Goal: Task Accomplishment & Management: Use online tool/utility

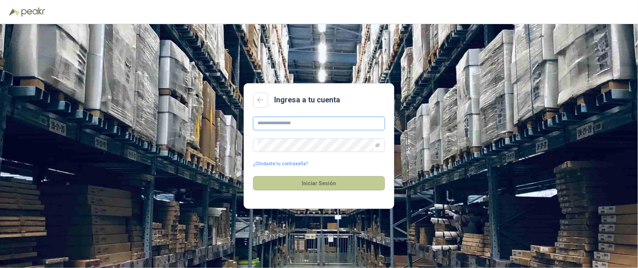
type input "**********"
click at [300, 180] on button "Iniciar Sesión" at bounding box center [319, 183] width 132 height 14
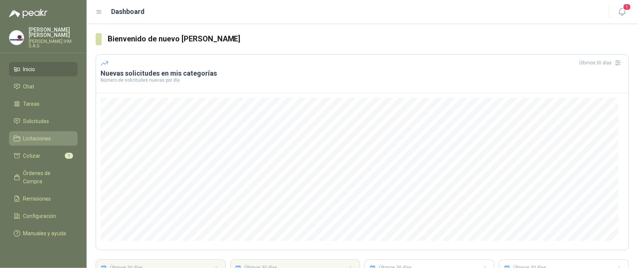
click at [41, 136] on span "Licitaciones" at bounding box center [37, 139] width 28 height 8
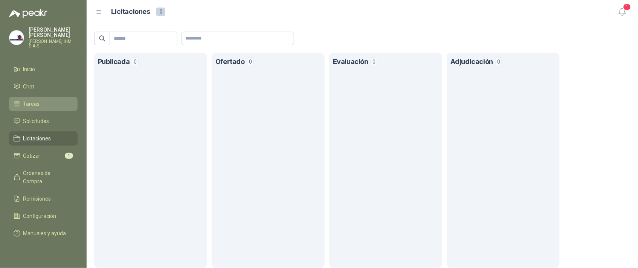
click at [39, 101] on li "Tareas" at bounding box center [44, 104] width 60 height 8
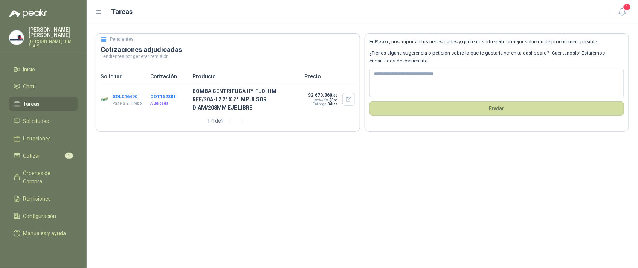
click at [129, 99] on button "SOL046490" at bounding box center [125, 96] width 25 height 5
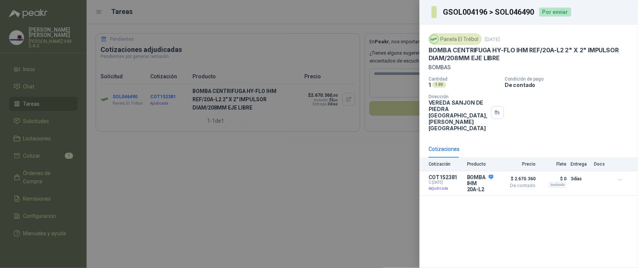
click at [299, 162] on div at bounding box center [319, 134] width 638 height 268
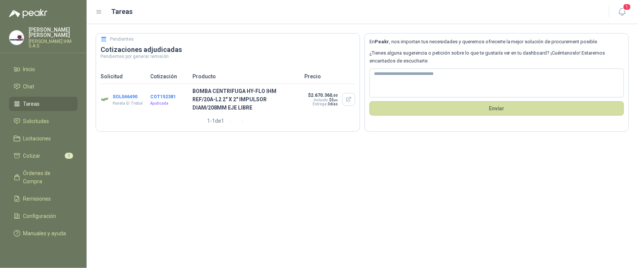
click at [129, 99] on button "SOL046490" at bounding box center [125, 96] width 25 height 5
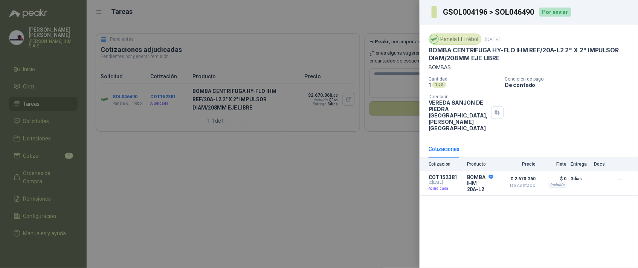
click at [309, 203] on div at bounding box center [319, 134] width 638 height 268
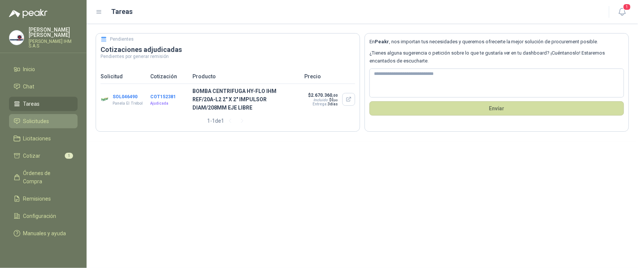
click at [39, 114] on link "Solicitudes" at bounding box center [43, 121] width 69 height 14
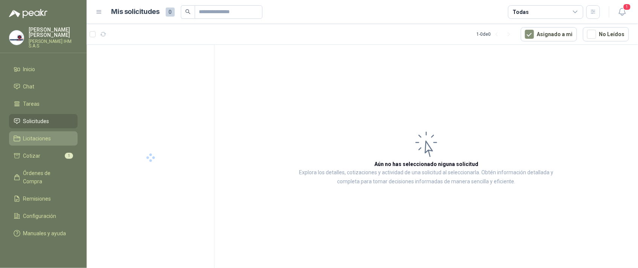
click at [38, 135] on span "Licitaciones" at bounding box center [37, 139] width 28 height 8
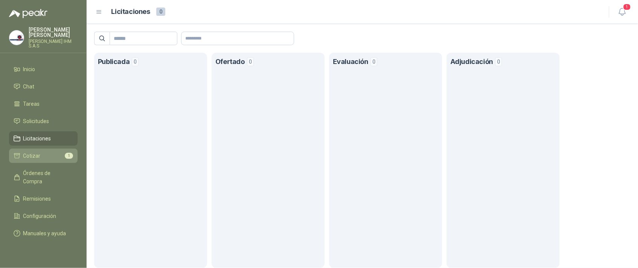
click at [39, 152] on span "Cotizar" at bounding box center [31, 156] width 17 height 8
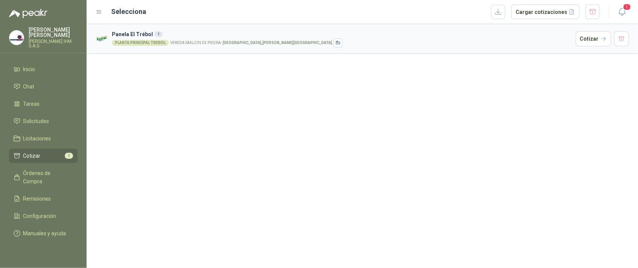
click at [70, 153] on span "1" at bounding box center [69, 156] width 8 height 6
click at [61, 169] on span "Órdenes de Compra" at bounding box center [46, 177] width 47 height 17
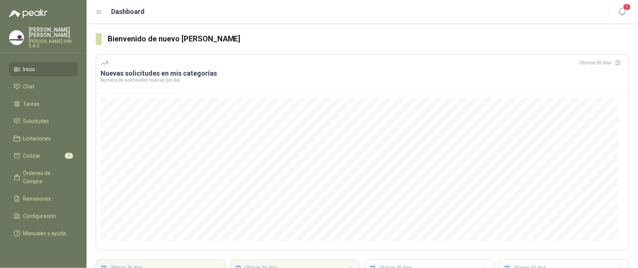
click at [99, 12] on icon at bounding box center [99, 12] width 5 height 3
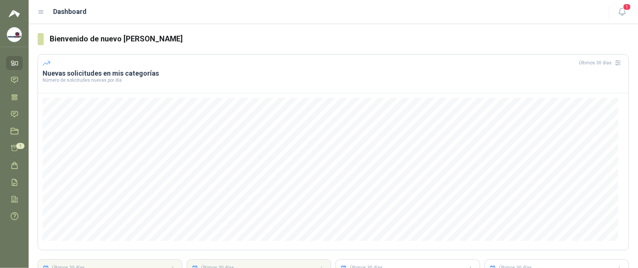
click at [42, 11] on icon at bounding box center [41, 12] width 7 height 7
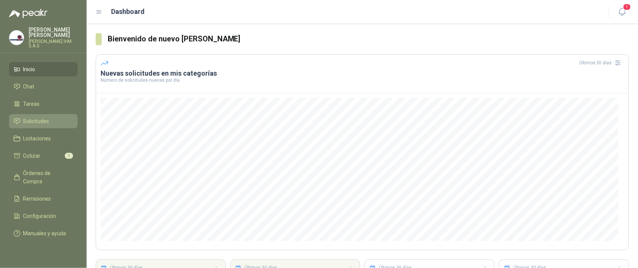
click at [41, 117] on span "Solicitudes" at bounding box center [36, 121] width 26 height 8
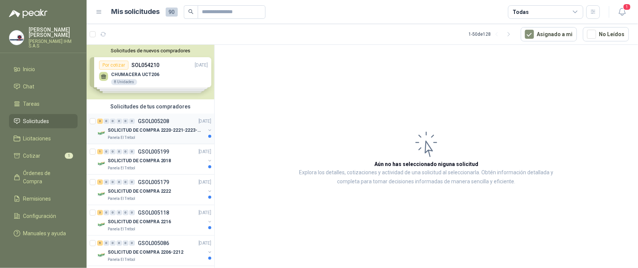
click at [156, 127] on p "SOLICITUD DE COMPRA 2220-2221-2223-2224" at bounding box center [155, 130] width 94 height 7
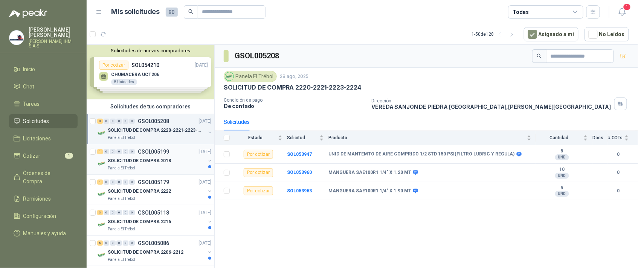
click at [153, 156] on div "1 0 0 0 0 0 GSOL005199 28/08/25" at bounding box center [155, 151] width 116 height 9
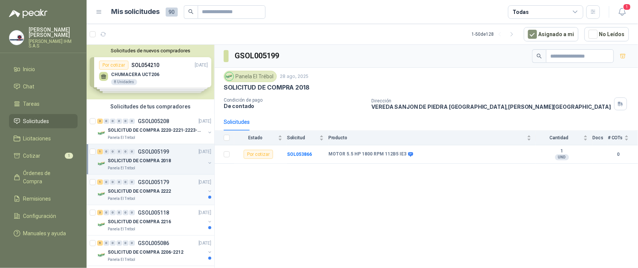
click at [125, 193] on p "SOLICITUD DE COMPRA 2222" at bounding box center [139, 191] width 63 height 7
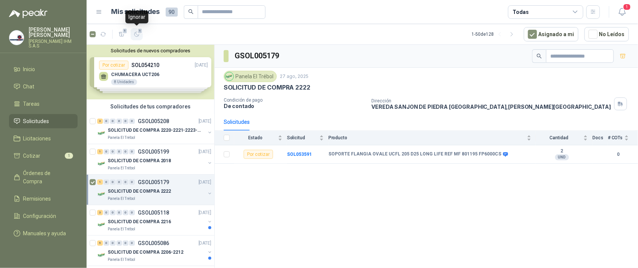
click at [138, 34] on icon "button" at bounding box center [137, 34] width 6 height 6
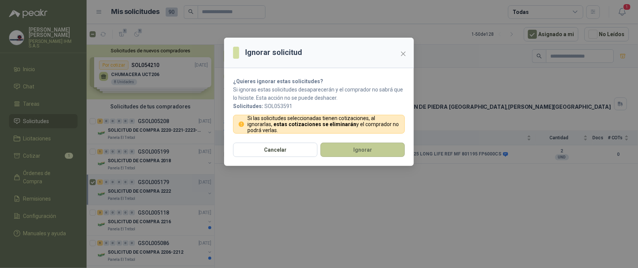
click at [344, 148] on button "Ignorar" at bounding box center [363, 150] width 84 height 14
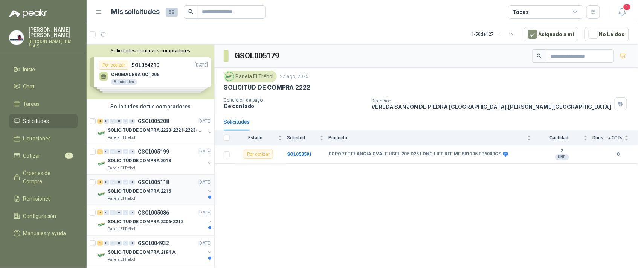
click at [141, 195] on p "SOLICITUD DE COMPRA 2216" at bounding box center [139, 191] width 63 height 7
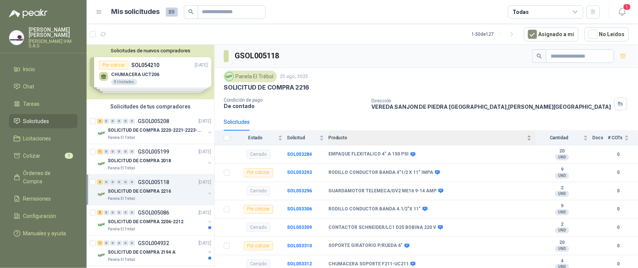
scroll to position [21, 0]
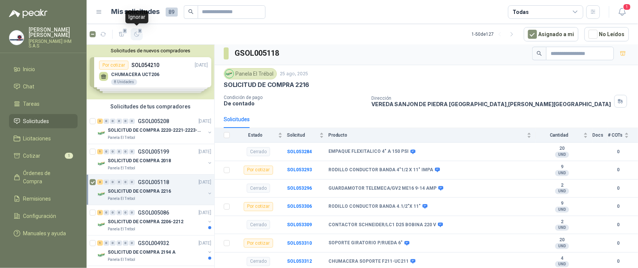
click at [136, 33] on icon "button" at bounding box center [137, 34] width 6 height 6
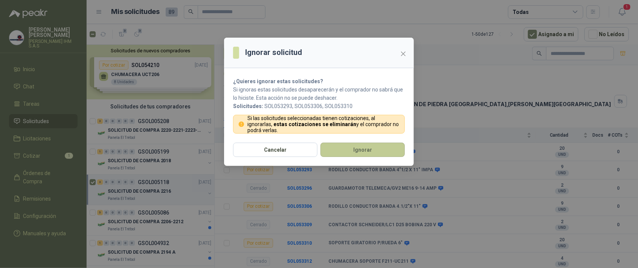
click at [348, 148] on button "Ignorar" at bounding box center [363, 150] width 84 height 14
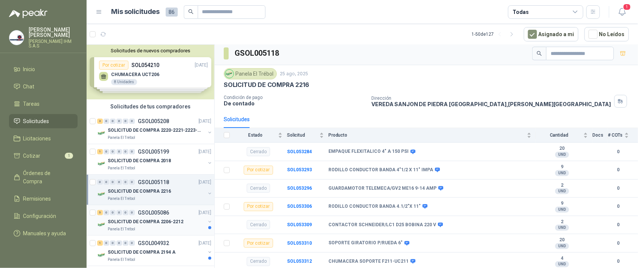
click at [138, 216] on p "GSOL005086" at bounding box center [153, 212] width 31 height 5
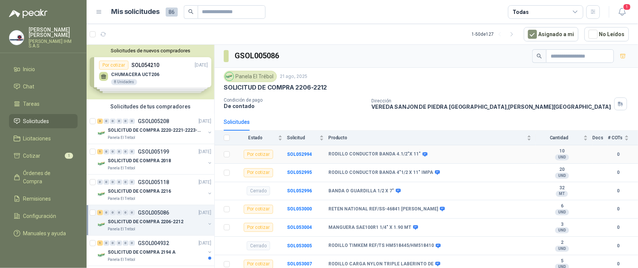
scroll to position [21, 0]
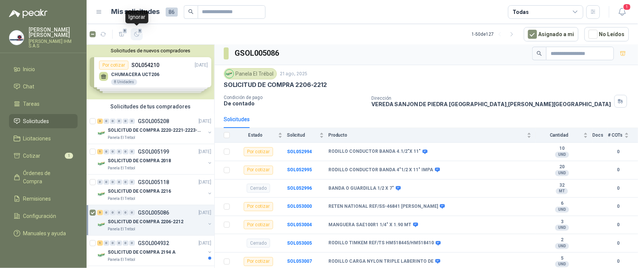
click at [136, 31] on icon "button" at bounding box center [137, 34] width 6 height 6
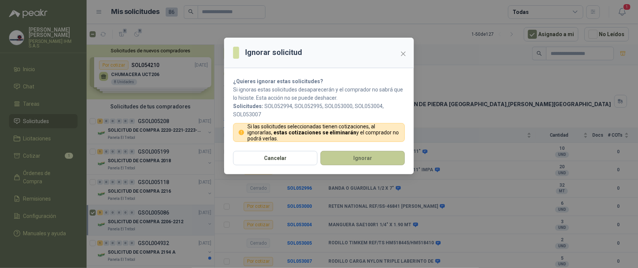
click at [358, 155] on button "Ignorar" at bounding box center [363, 158] width 84 height 14
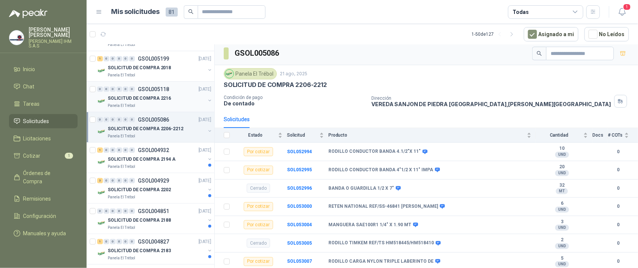
scroll to position [113, 0]
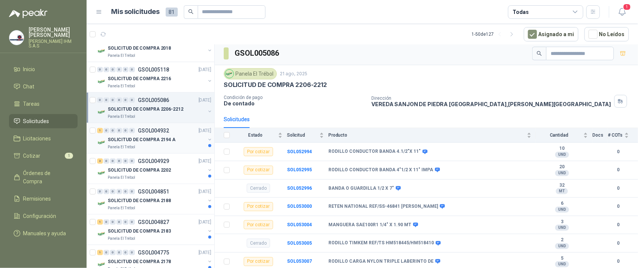
click at [153, 144] on p "SOLICITUD DE COMPRA 2194 A" at bounding box center [142, 139] width 68 height 7
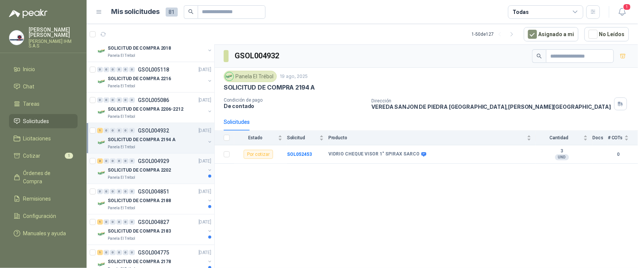
click at [154, 174] on p "SOLICITUD DE COMPRA 2202" at bounding box center [139, 170] width 63 height 7
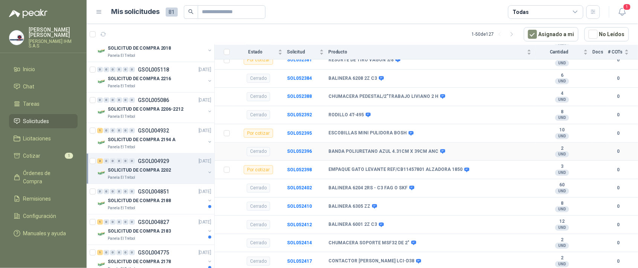
scroll to position [142, 0]
click at [144, 194] on p "GSOL004851" at bounding box center [153, 191] width 31 height 5
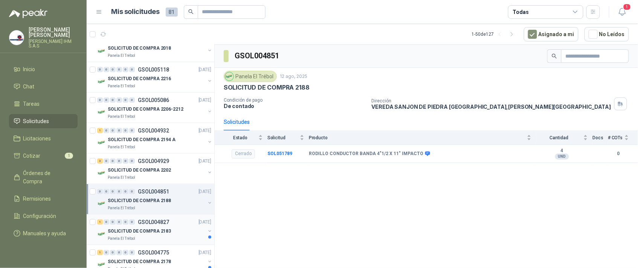
click at [137, 235] on p "SOLICITUD DE COMPRA 2183" at bounding box center [139, 231] width 63 height 7
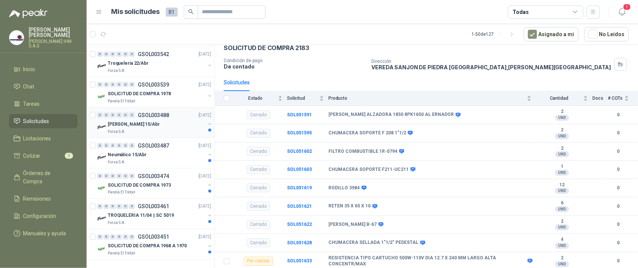
scroll to position [1502, 0]
click at [135, 213] on p "TROQUELERIA 11/04 || SC 5019" at bounding box center [141, 216] width 66 height 7
click at [146, 204] on p "GSOL003461" at bounding box center [153, 206] width 31 height 5
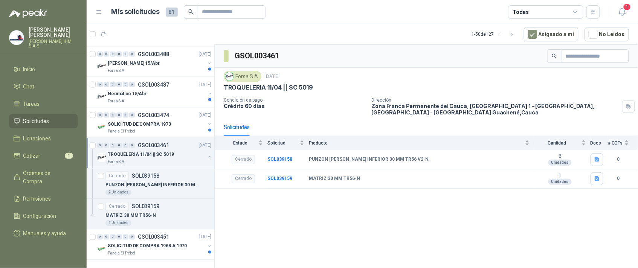
scroll to position [1563, 0]
click at [135, 243] on p "SOLICITUD DE COMPRA 1968 A 1970" at bounding box center [147, 246] width 79 height 7
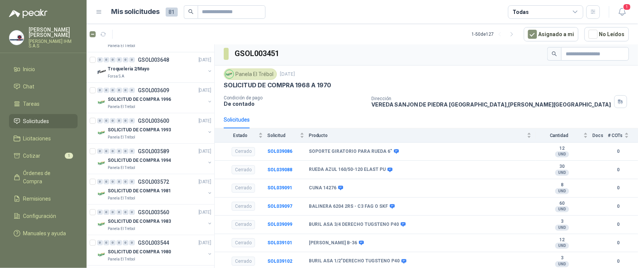
scroll to position [1111, 0]
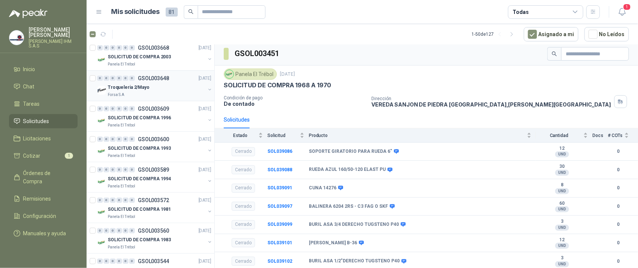
click at [163, 81] on p "GSOL003648" at bounding box center [153, 78] width 31 height 5
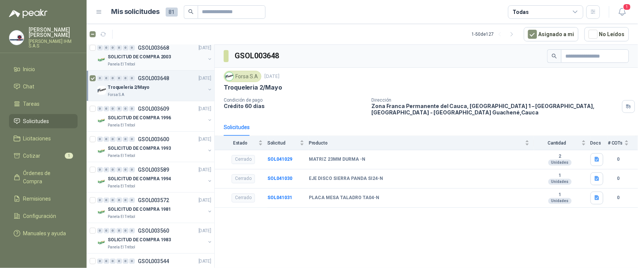
click at [147, 61] on p "SOLICITUD DE COMPRA 2003" at bounding box center [139, 57] width 63 height 7
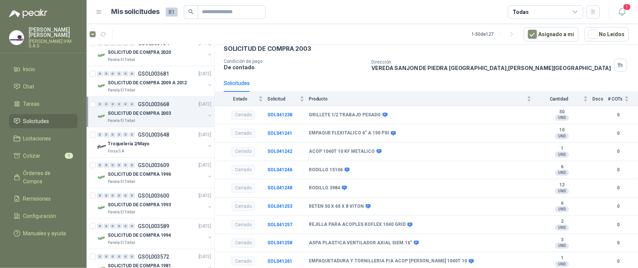
scroll to position [998, 0]
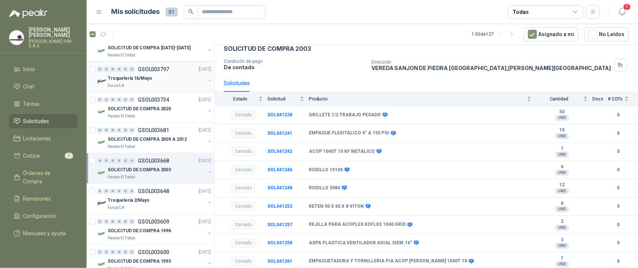
click at [150, 89] on div "Forsa S.A" at bounding box center [157, 86] width 98 height 6
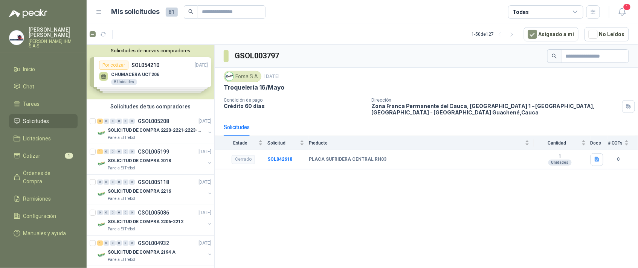
click at [143, 84] on div "Solicitudes de nuevos compradores Por cotizar SOL054210 29/08/25 CHUMACERA UCT2…" at bounding box center [151, 72] width 128 height 55
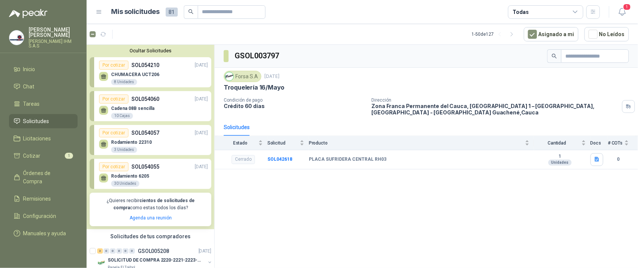
scroll to position [56, 0]
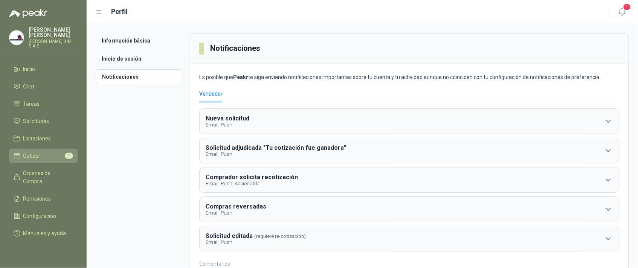
click at [33, 152] on span "Cotizar" at bounding box center [31, 156] width 17 height 8
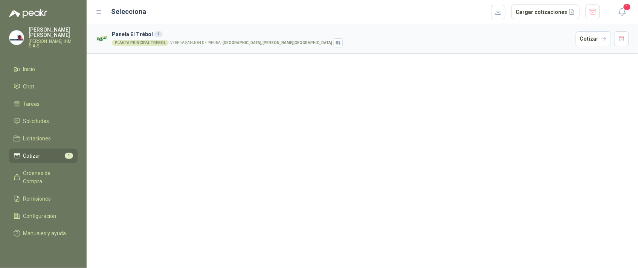
click at [159, 41] on div "PLANTA PRINCIPAL TREBOL" at bounding box center [140, 43] width 57 height 6
click at [137, 41] on div "PLANTA PRINCIPAL TREBOL" at bounding box center [140, 43] width 57 height 6
click at [137, 43] on div "PLANTA PRINCIPAL TREBOL" at bounding box center [140, 43] width 57 height 6
click at [595, 41] on button "Cotizar" at bounding box center [593, 38] width 35 height 15
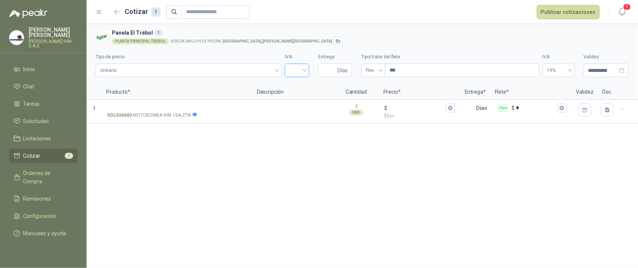
click at [306, 70] on div at bounding box center [297, 71] width 24 height 14
click at [294, 87] on div "19%" at bounding box center [297, 87] width 12 height 8
click at [332, 72] on input "Entrega" at bounding box center [329, 70] width 13 height 13
click at [327, 72] on input "Entrega" at bounding box center [329, 70] width 13 height 13
type input "*"
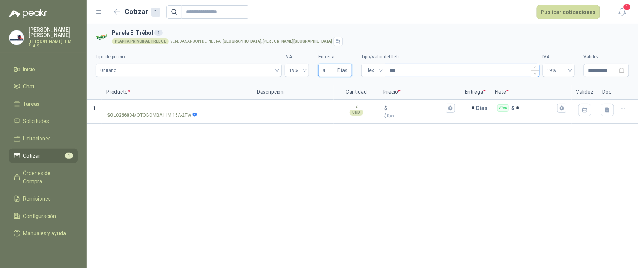
type input "*"
click at [412, 65] on input "***" at bounding box center [462, 70] width 154 height 13
click at [622, 70] on icon "close-circle" at bounding box center [621, 70] width 5 height 5
type input "**********"
click at [620, 72] on icon "close-circle" at bounding box center [621, 70] width 5 height 5
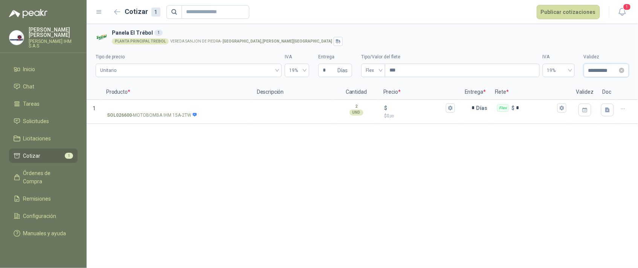
click at [612, 73] on input "**********" at bounding box center [603, 70] width 29 height 8
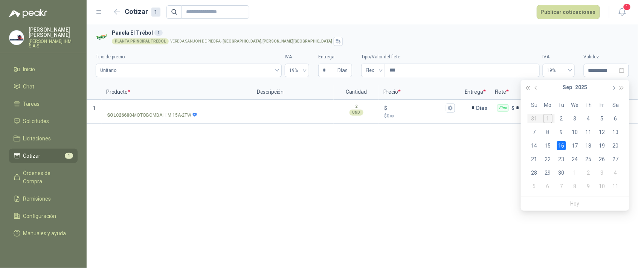
click at [615, 88] on span "button" at bounding box center [614, 88] width 4 height 4
type input "**********"
click at [600, 170] on div "31" at bounding box center [602, 172] width 9 height 9
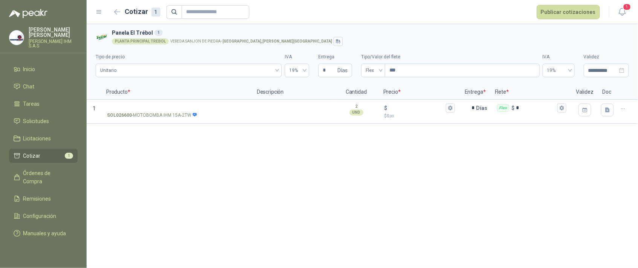
type input "**********"
click at [456, 184] on div "**********" at bounding box center [363, 146] width 552 height 244
click at [158, 115] on p "SOL026600 - MOTOBOMBA IHM 15A-2TW" at bounding box center [152, 115] width 90 height 7
click at [158, 111] on input "SOL026600 - MOTOBOMBA IHM 15A-2TW" at bounding box center [177, 109] width 140 height 6
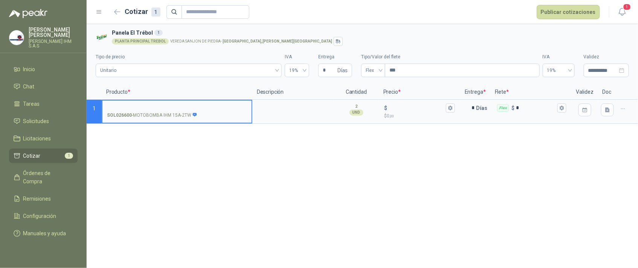
click at [161, 156] on div "**********" at bounding box center [363, 146] width 552 height 244
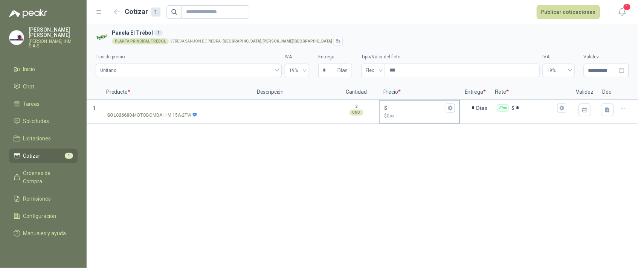
click at [395, 111] on input "$ $ 0 ,00" at bounding box center [417, 108] width 56 height 6
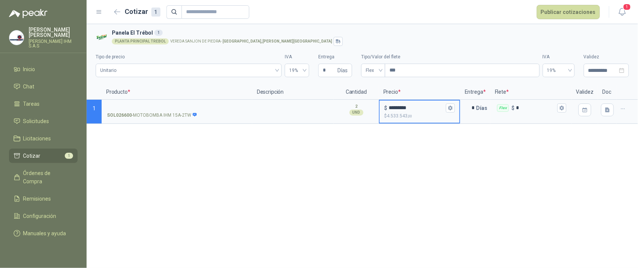
type input "*********"
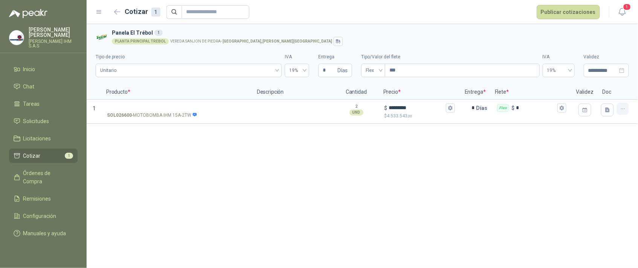
click at [625, 109] on icon "button" at bounding box center [622, 109] width 3 height 0
click at [558, 183] on div "**********" at bounding box center [363, 146] width 552 height 244
click at [578, 15] on button "Publicar cotizaciones" at bounding box center [568, 12] width 63 height 14
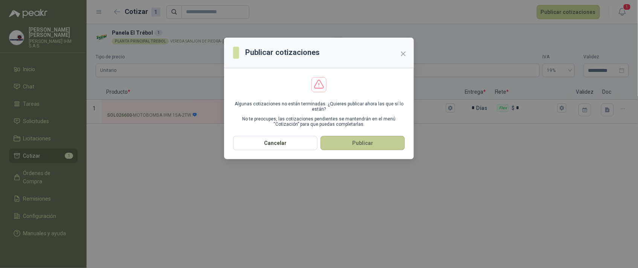
click at [349, 148] on button "Publicar" at bounding box center [363, 143] width 84 height 14
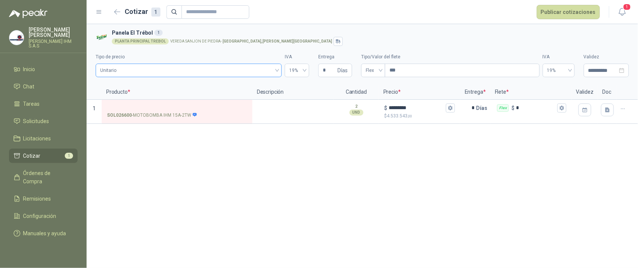
click at [214, 66] on span "Unitario" at bounding box center [188, 70] width 177 height 11
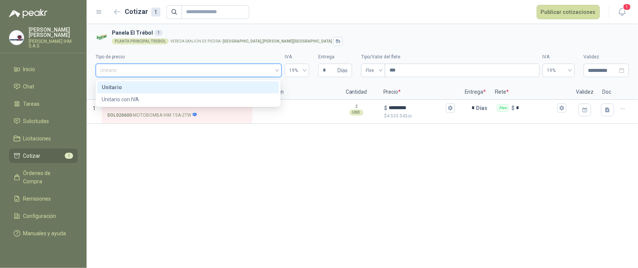
click at [120, 83] on div "Unitario" at bounding box center [188, 87] width 173 height 8
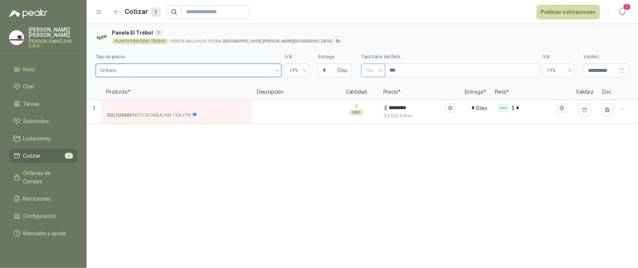
click at [382, 72] on div "Flex" at bounding box center [373, 71] width 24 height 14
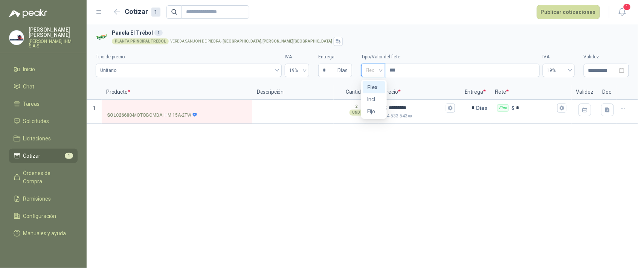
click at [378, 84] on div "Flex" at bounding box center [374, 87] width 14 height 8
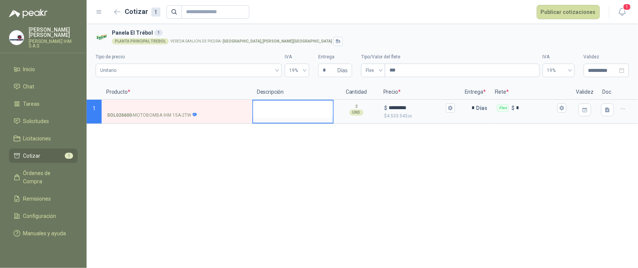
click at [288, 107] on textarea at bounding box center [293, 109] width 80 height 17
click at [286, 115] on textarea at bounding box center [293, 109] width 80 height 17
click at [340, 184] on div "**********" at bounding box center [363, 146] width 552 height 244
click at [579, 11] on button "Publicar cotizaciones" at bounding box center [568, 12] width 63 height 14
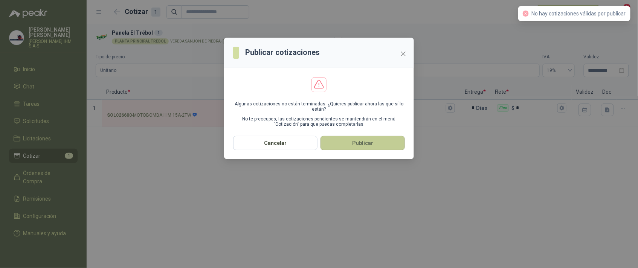
click at [351, 148] on button "Publicar" at bounding box center [363, 143] width 84 height 14
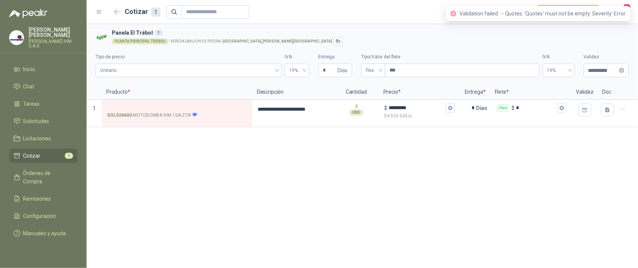
click at [625, 70] on div "**********" at bounding box center [606, 71] width 45 height 14
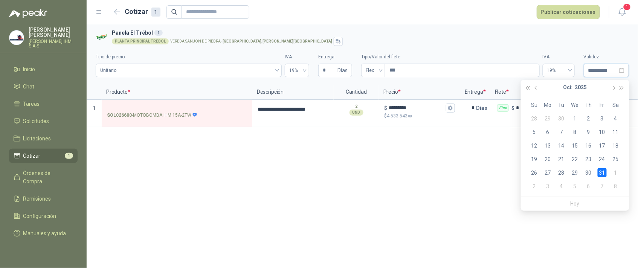
type input "**********"
click at [348, 191] on div "**********" at bounding box center [363, 146] width 552 height 244
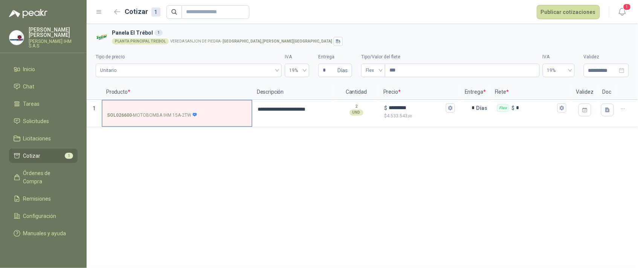
click at [123, 113] on strong "SOL026600" at bounding box center [119, 115] width 25 height 7
click at [123, 111] on input "SOL026600 - MOTOBOMBA IHM 15A-2TW" at bounding box center [177, 109] width 140 height 6
click at [453, 110] on icon "button" at bounding box center [450, 108] width 4 height 5
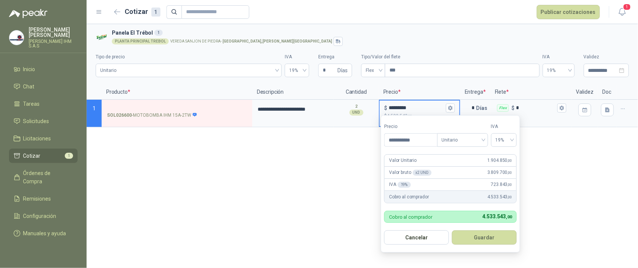
click at [475, 238] on button "Guardar" at bounding box center [484, 238] width 65 height 14
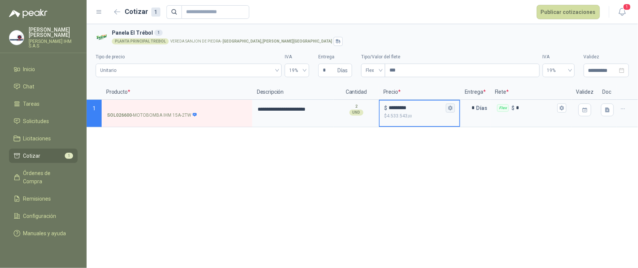
click at [451, 107] on icon "button" at bounding box center [450, 108] width 4 height 5
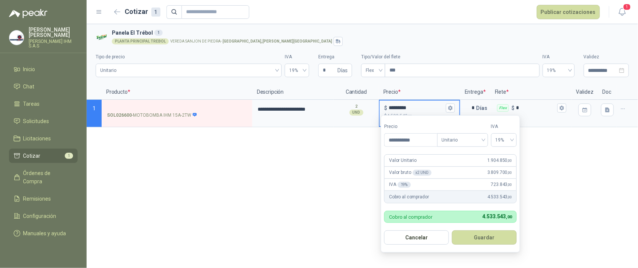
click at [564, 187] on div "**********" at bounding box center [363, 146] width 552 height 244
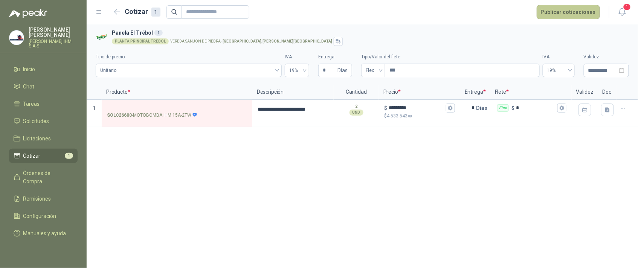
click at [567, 11] on button "Publicar cotizaciones" at bounding box center [568, 12] width 63 height 14
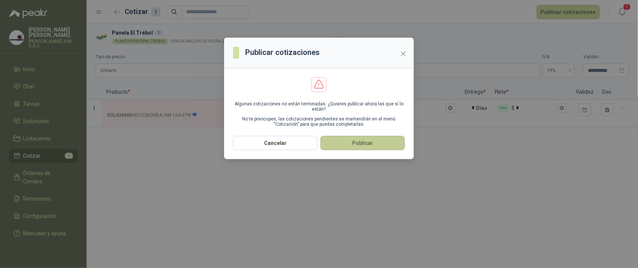
click at [353, 145] on button "Publicar" at bounding box center [363, 143] width 84 height 14
click at [353, 145] on div "Publicar cotizaciones Algunas cotizaciones no están terminadas. ¿Quieres public…" at bounding box center [319, 134] width 638 height 268
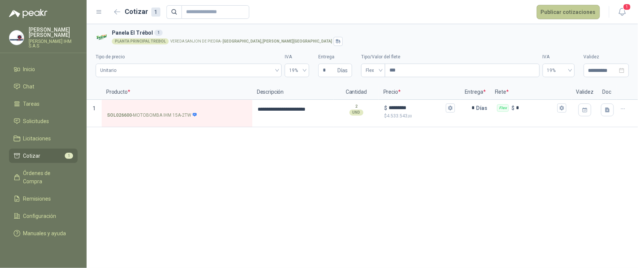
click at [584, 11] on button "Publicar cotizaciones" at bounding box center [568, 12] width 63 height 14
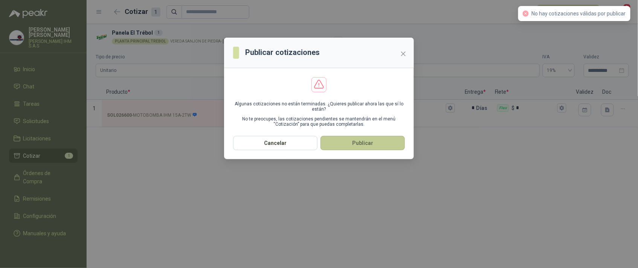
click at [384, 150] on button "Publicar" at bounding box center [363, 143] width 84 height 14
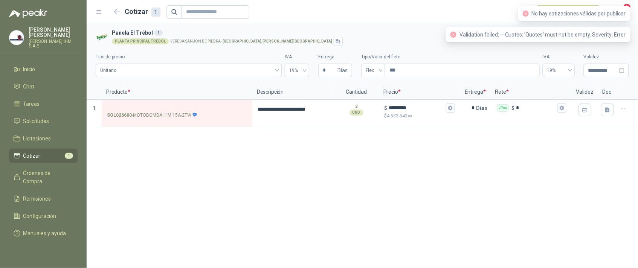
click at [97, 10] on icon at bounding box center [99, 12] width 7 height 7
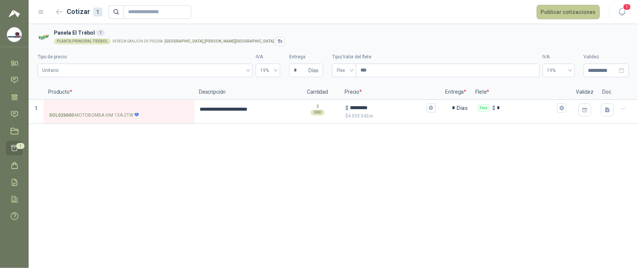
click at [577, 12] on button "Publicar cotizaciones" at bounding box center [568, 12] width 63 height 14
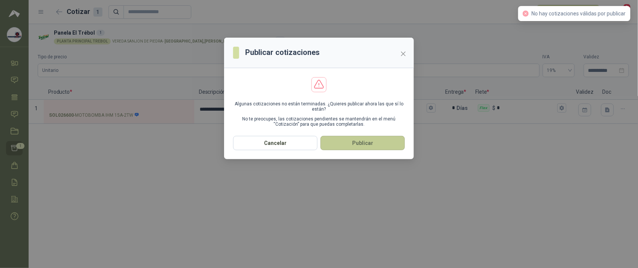
click at [394, 144] on button "Publicar" at bounding box center [363, 143] width 84 height 14
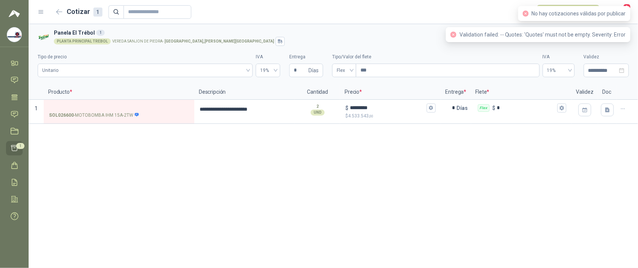
click at [394, 144] on div "**********" at bounding box center [334, 146] width 610 height 244
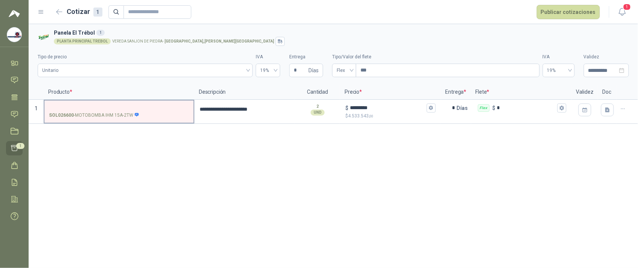
click at [127, 107] on input "SOL026600 - MOTOBOMBA IHM 15A-2TW" at bounding box center [119, 109] width 140 height 6
click at [112, 112] on label "SOL026600 - MOTOBOMBA IHM 15A-2TW" at bounding box center [118, 111] width 149 height 21
click at [112, 111] on input "SOL026600 - MOTOBOMBA IHM 15A-2TW" at bounding box center [119, 109] width 140 height 6
click at [112, 112] on label "SOL026600 - MOTOBOMBA IHM 15A-2TW" at bounding box center [118, 111] width 149 height 21
click at [112, 111] on input "SOL026600 - MOTOBOMBA IHM 15A-2TW" at bounding box center [119, 109] width 140 height 6
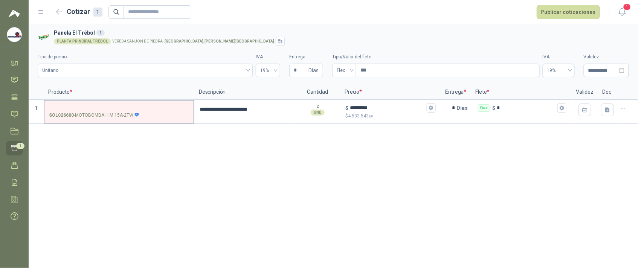
click at [111, 109] on input "SOL026600 - MOTOBOMBA IHM 15A-2TW" at bounding box center [119, 109] width 140 height 6
click at [578, 15] on button "Publicar cotizaciones" at bounding box center [568, 12] width 63 height 14
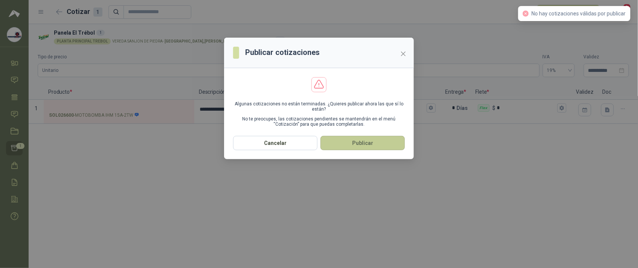
click at [350, 150] on button "Publicar" at bounding box center [363, 143] width 84 height 14
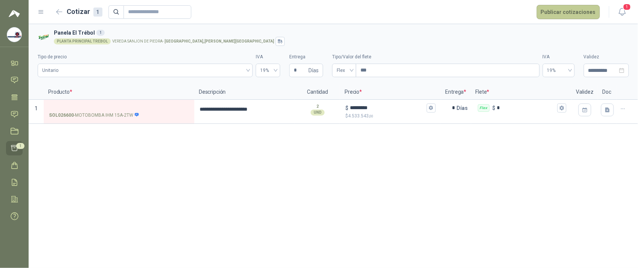
click at [574, 15] on button "Publicar cotizaciones" at bounding box center [568, 12] width 63 height 14
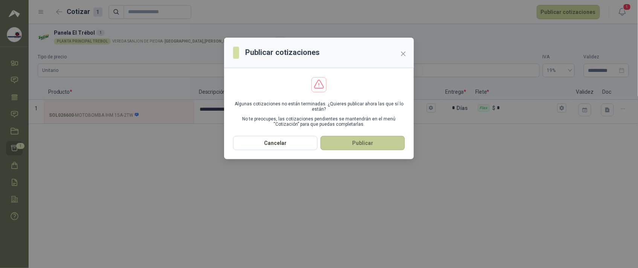
click at [366, 149] on button "Publicar" at bounding box center [363, 143] width 84 height 14
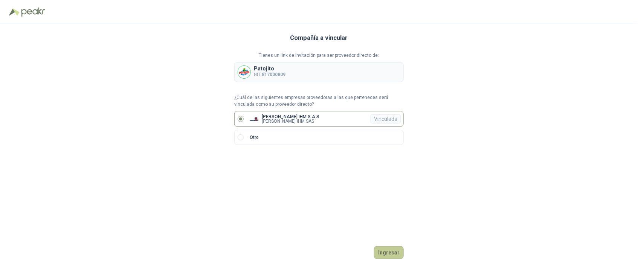
click at [391, 254] on button "Ingresar" at bounding box center [389, 252] width 30 height 13
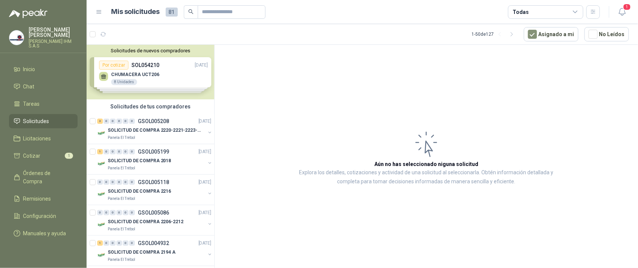
click at [150, 84] on div "Solicitudes de nuevos compradores Por cotizar SOL054210 29/08/25 CHUMACERA UCT2…" at bounding box center [151, 72] width 128 height 55
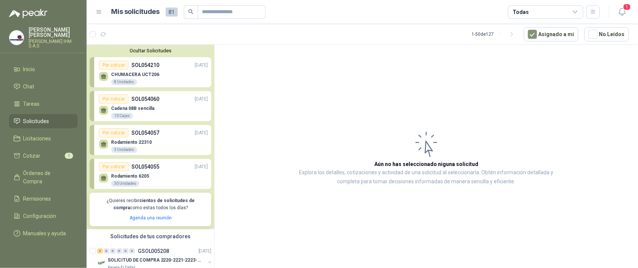
click at [116, 104] on div "Por cotizar" at bounding box center [113, 99] width 29 height 9
click at [154, 111] on p "Cadena 08B sencilla" at bounding box center [132, 108] width 43 height 5
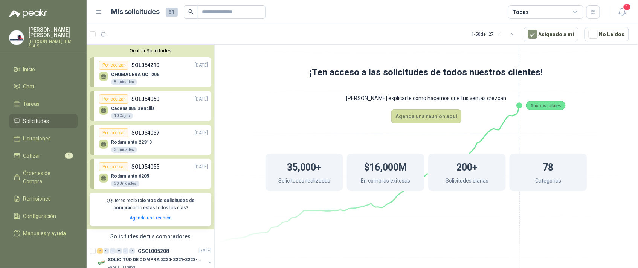
scroll to position [113, 0]
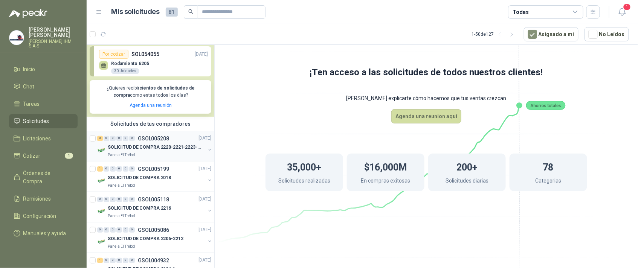
click at [145, 151] on p "SOLICITUD DE COMPRA 2220-2221-2223-2224" at bounding box center [155, 147] width 94 height 7
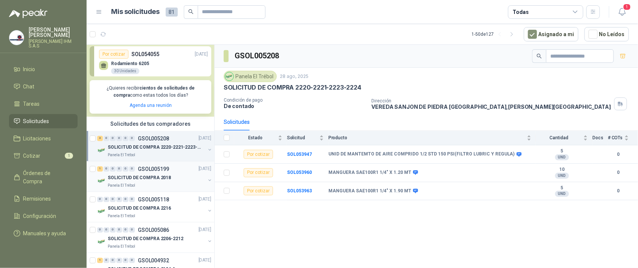
click at [148, 172] on p "GSOL005199" at bounding box center [153, 169] width 31 height 5
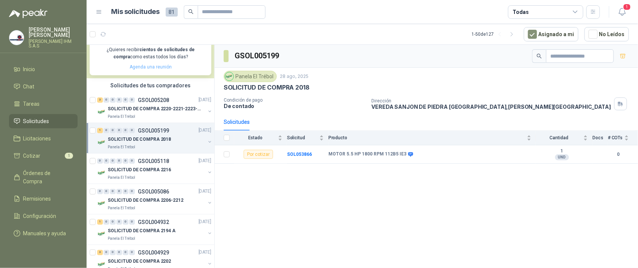
scroll to position [169, 0]
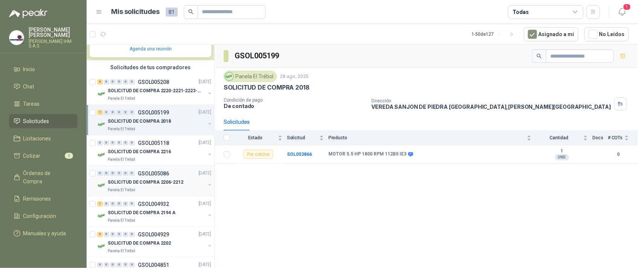
click at [138, 176] on p "GSOL005086" at bounding box center [153, 173] width 31 height 5
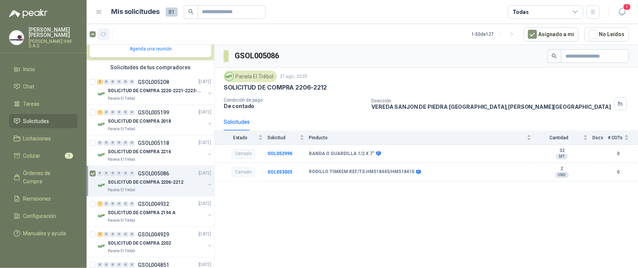
click at [104, 37] on icon "button" at bounding box center [103, 34] width 6 height 6
click at [104, 35] on icon "button" at bounding box center [103, 34] width 6 height 6
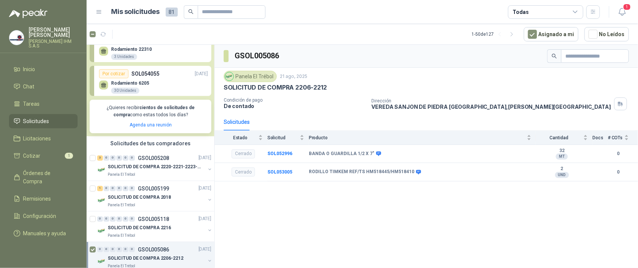
scroll to position [113, 0]
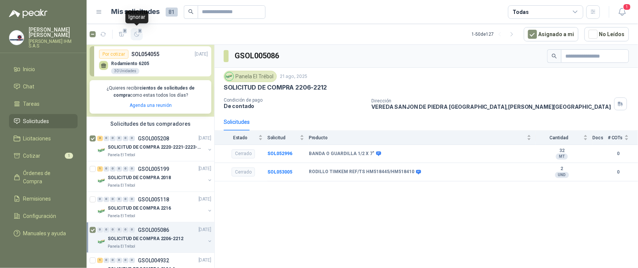
click at [138, 34] on icon "button" at bounding box center [137, 34] width 6 height 6
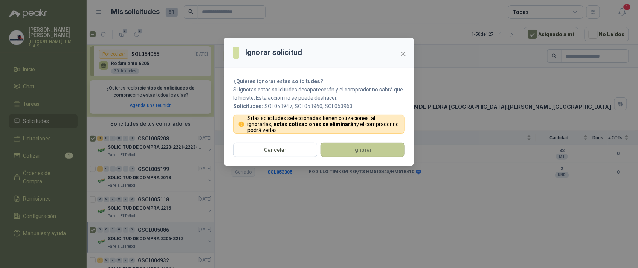
click at [365, 153] on button "Ignorar" at bounding box center [363, 150] width 84 height 14
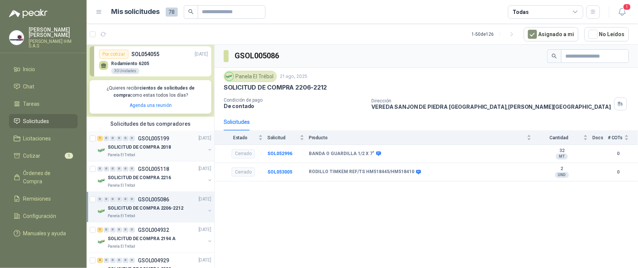
click at [157, 151] on p "SOLICITUD DE COMPRA 2018" at bounding box center [139, 147] width 63 height 7
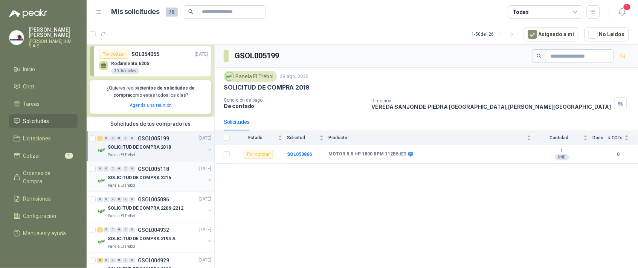
click at [166, 182] on p "SOLICITUD DE COMPRA 2216" at bounding box center [139, 177] width 63 height 7
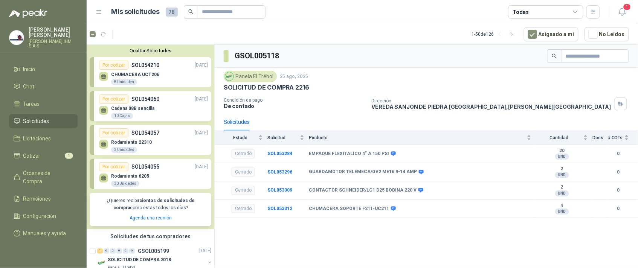
click at [130, 50] on button "Ocultar Solicitudes" at bounding box center [151, 51] width 122 height 6
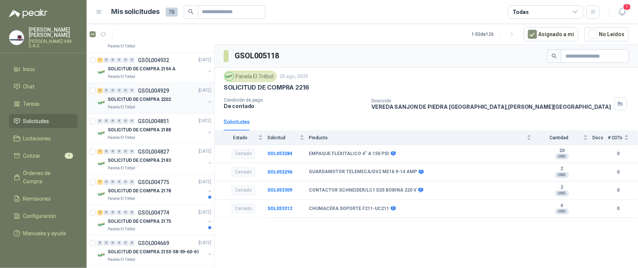
scroll to position [169, 0]
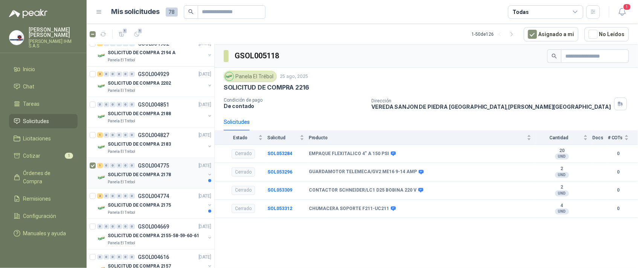
click at [119, 185] on link "1 0 0 0 0 0 GSOL004775 06/08/25 SOLICITUD DE COMPRA 2178 Panela El Trébol" at bounding box center [155, 173] width 116 height 24
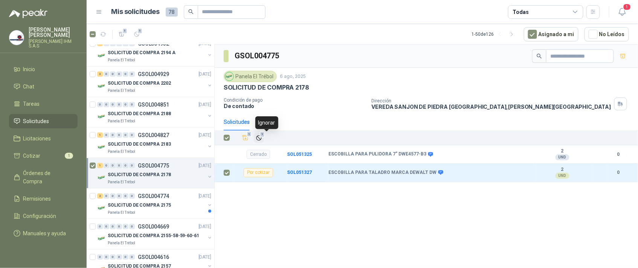
click at [262, 140] on icon "Ignorar" at bounding box center [259, 138] width 6 height 6
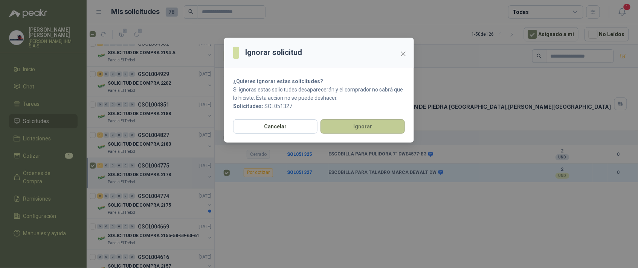
click at [353, 129] on button "Ignorar" at bounding box center [363, 126] width 84 height 14
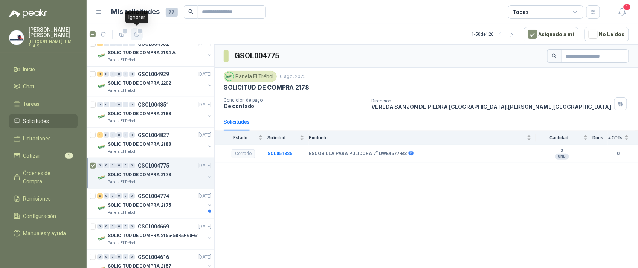
click at [138, 33] on icon "button" at bounding box center [137, 34] width 6 height 6
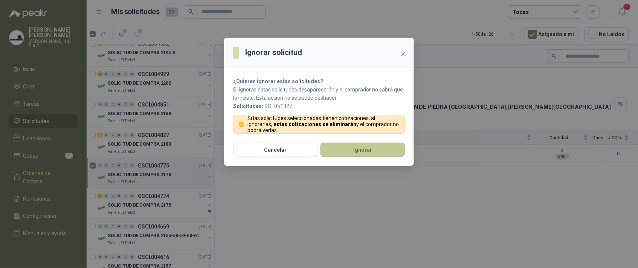
click at [350, 148] on button "Ignorar" at bounding box center [363, 150] width 84 height 14
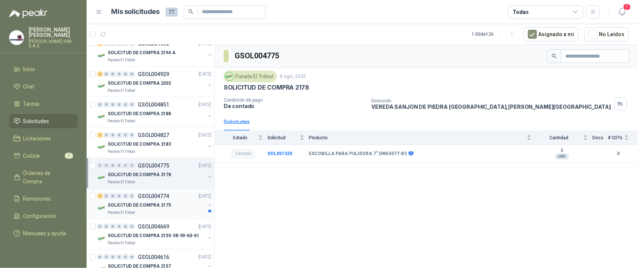
click at [142, 209] on p "SOLICITUD DE COMPRA 2175" at bounding box center [139, 205] width 63 height 7
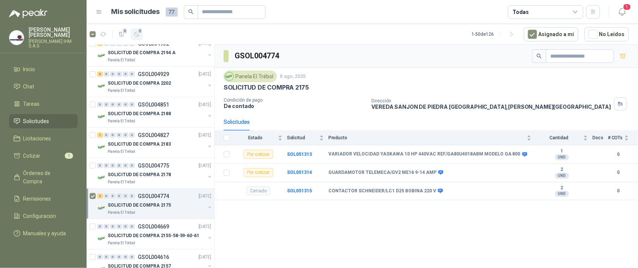
click at [138, 35] on icon "button" at bounding box center [137, 34] width 6 height 6
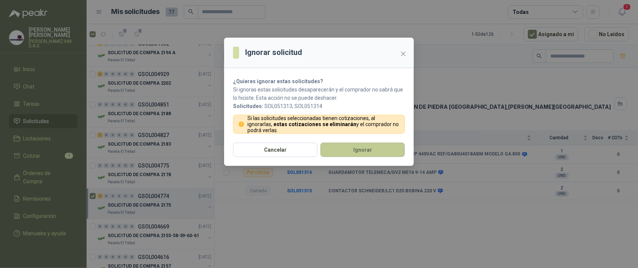
click at [353, 148] on button "Ignorar" at bounding box center [363, 150] width 84 height 14
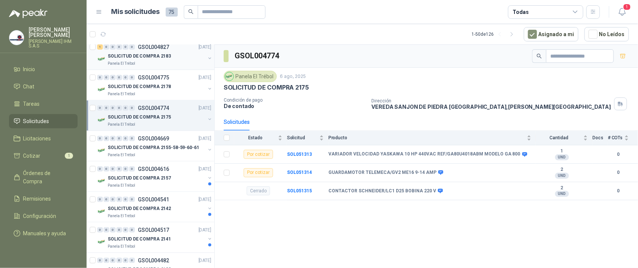
scroll to position [282, 0]
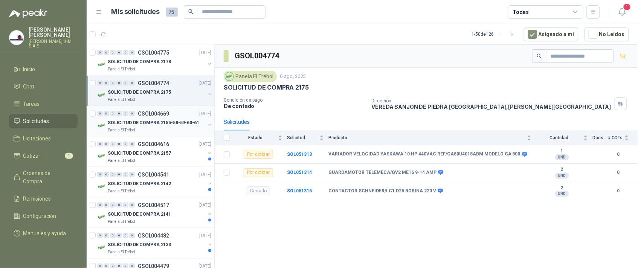
click at [135, 127] on p "SOLICITUD DE COMPRA 2155-58-59-60-61" at bounding box center [154, 122] width 92 height 7
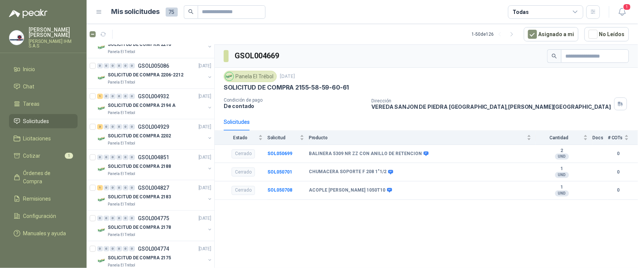
scroll to position [234, 0]
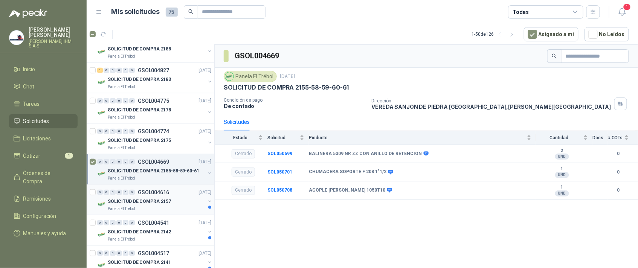
click at [114, 197] on div "0 0 0 0 0 0 GSOL004616 28/07/25" at bounding box center [155, 192] width 116 height 9
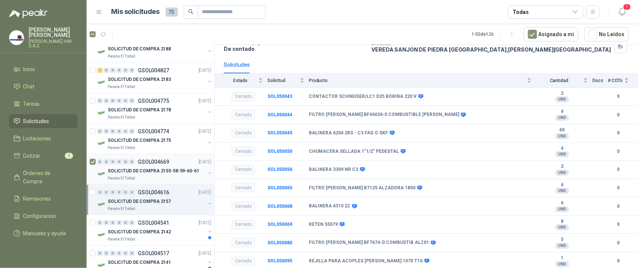
scroll to position [291, 0]
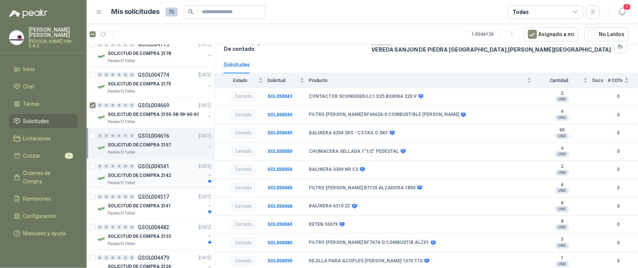
click at [133, 179] on p "SOLICITUD DE COMPRA 2142" at bounding box center [139, 175] width 63 height 7
